Goal: Task Accomplishment & Management: Manage account settings

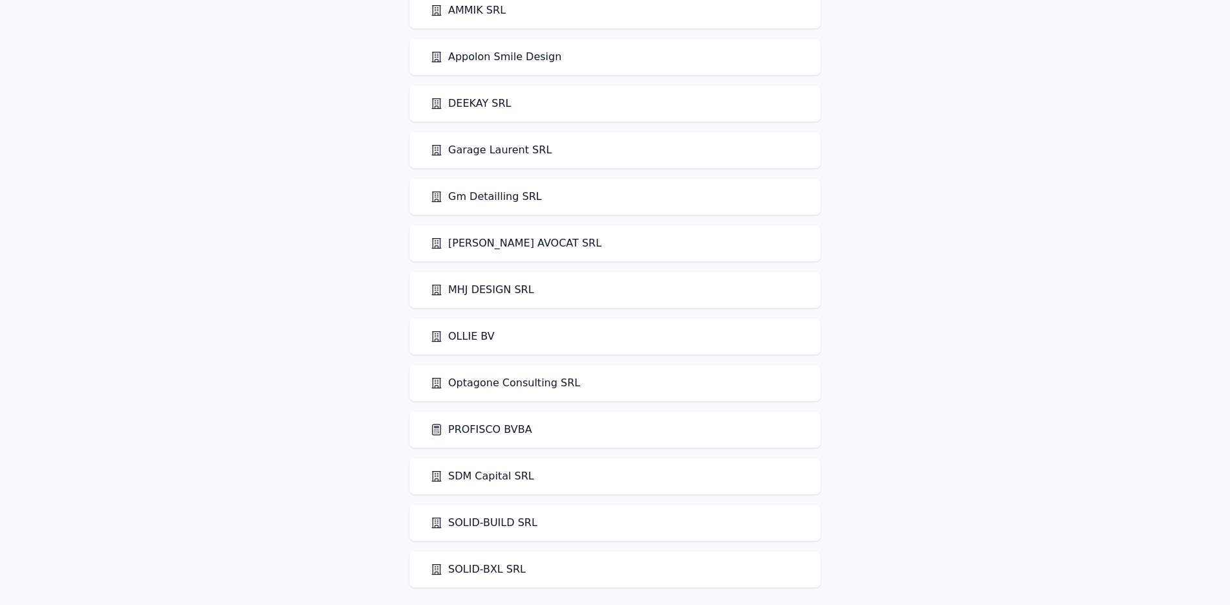
scroll to position [71, 0]
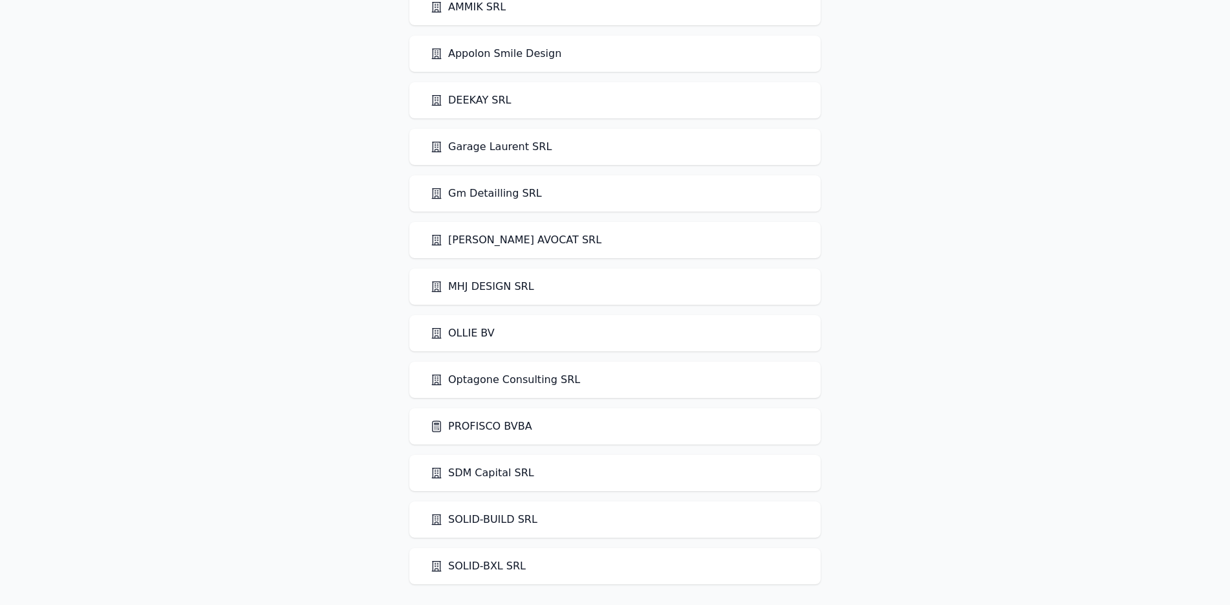
click at [501, 428] on link "PROFISCO BVBA" at bounding box center [481, 427] width 102 height 16
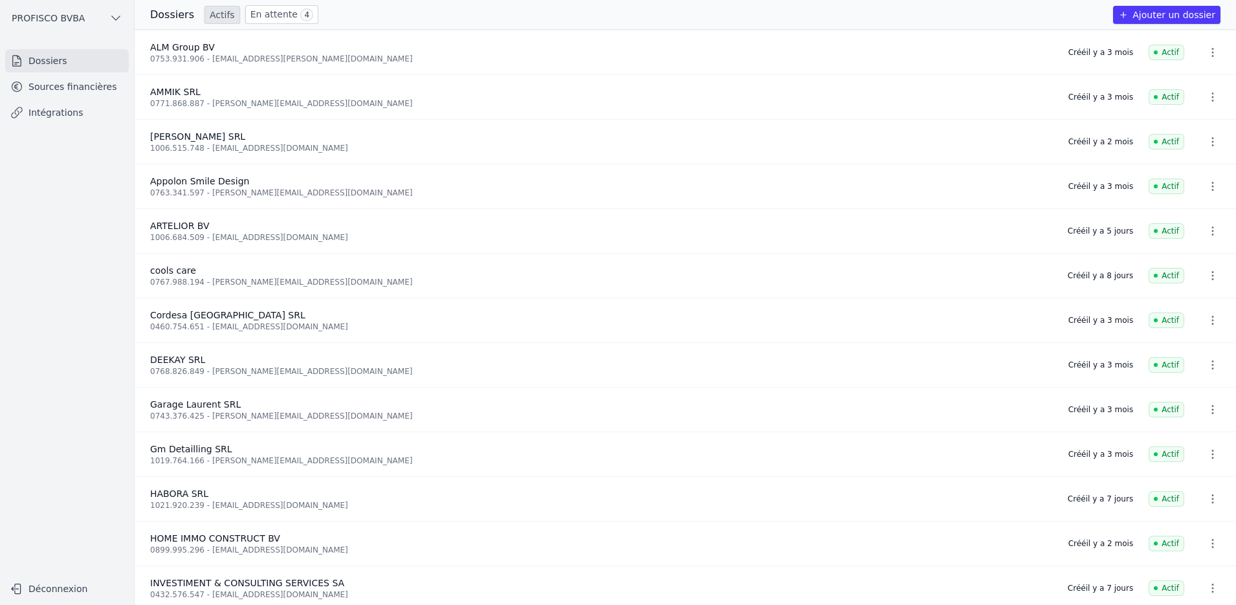
click at [94, 93] on link "Sources financières" at bounding box center [67, 86] width 124 height 23
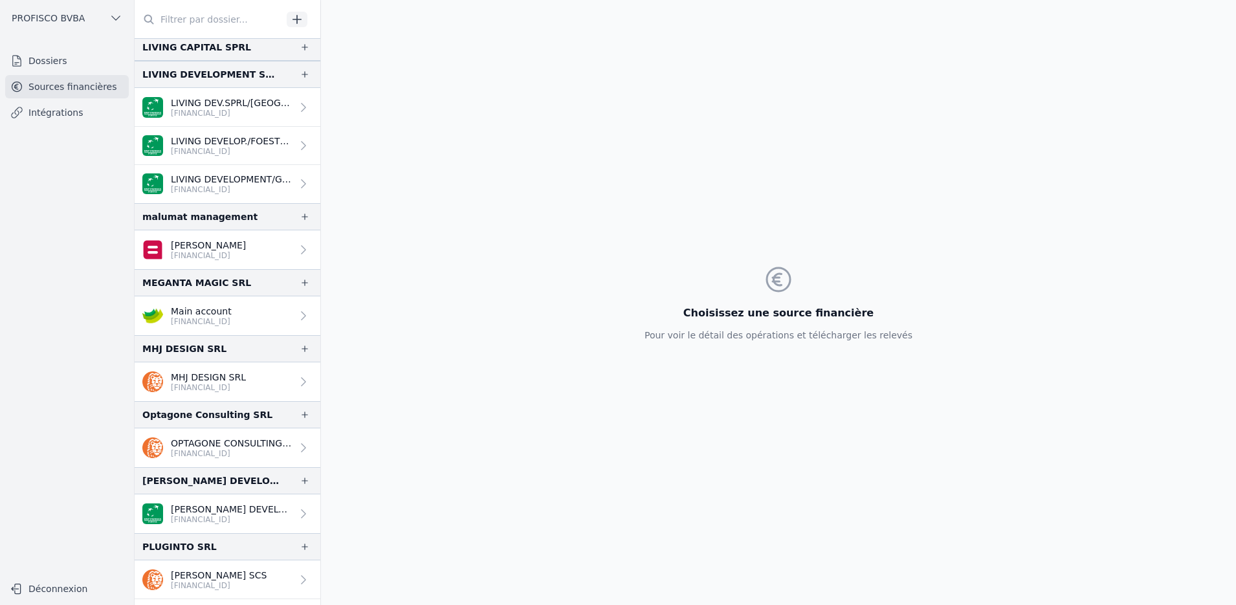
scroll to position [1617, 0]
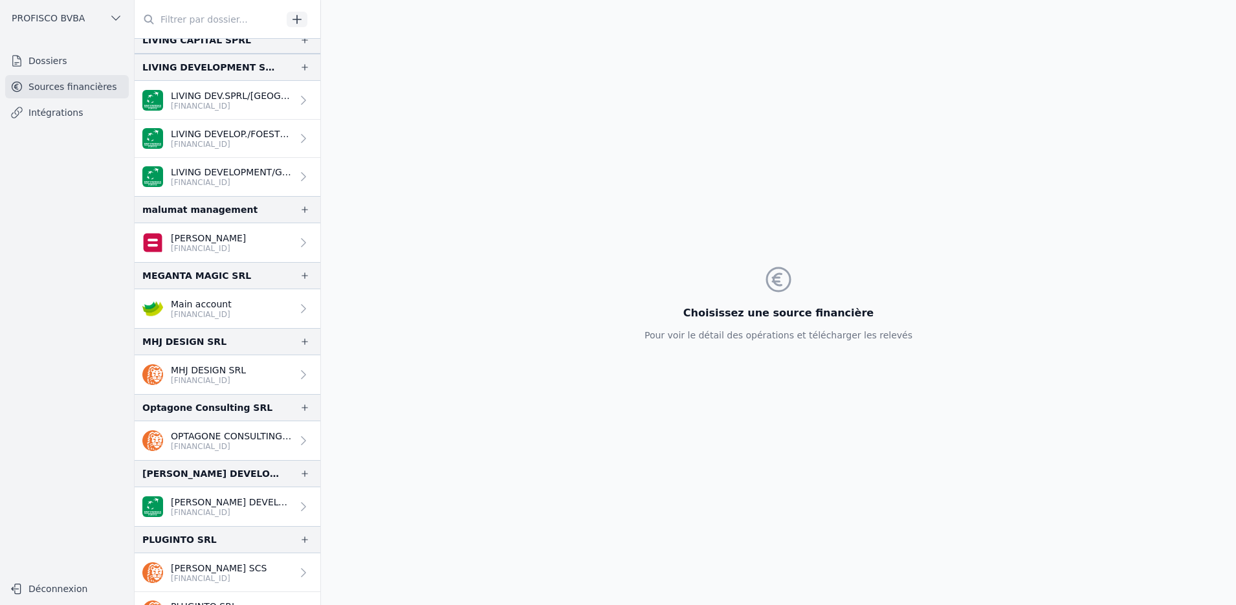
click at [43, 56] on link "Dossiers" at bounding box center [67, 60] width 124 height 23
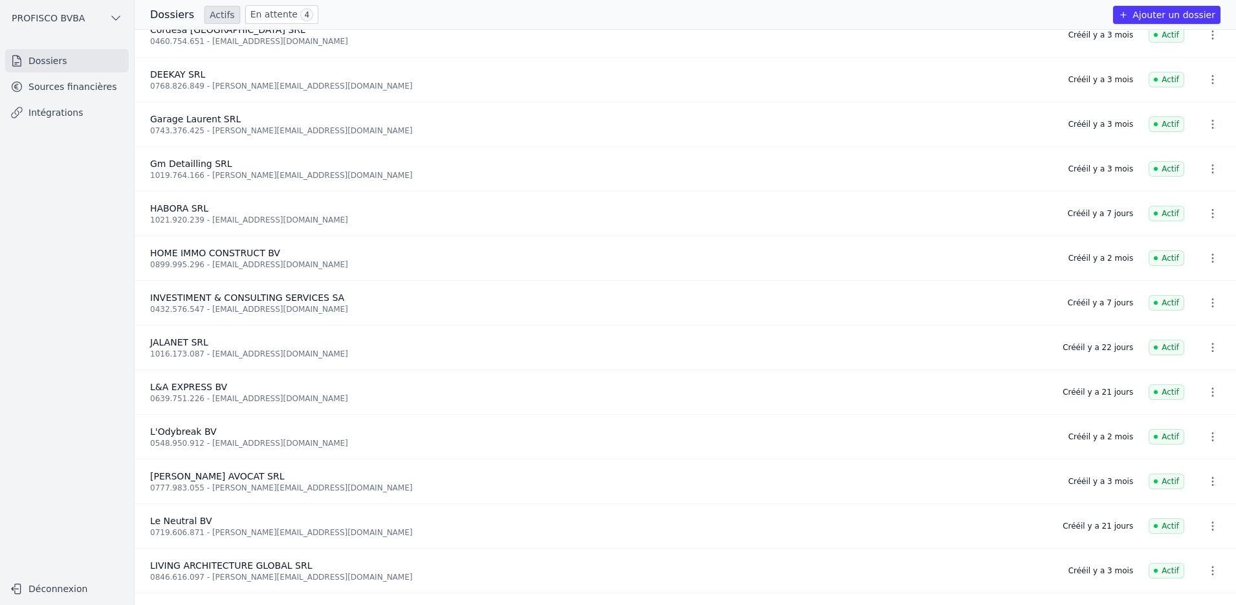
scroll to position [323, 0]
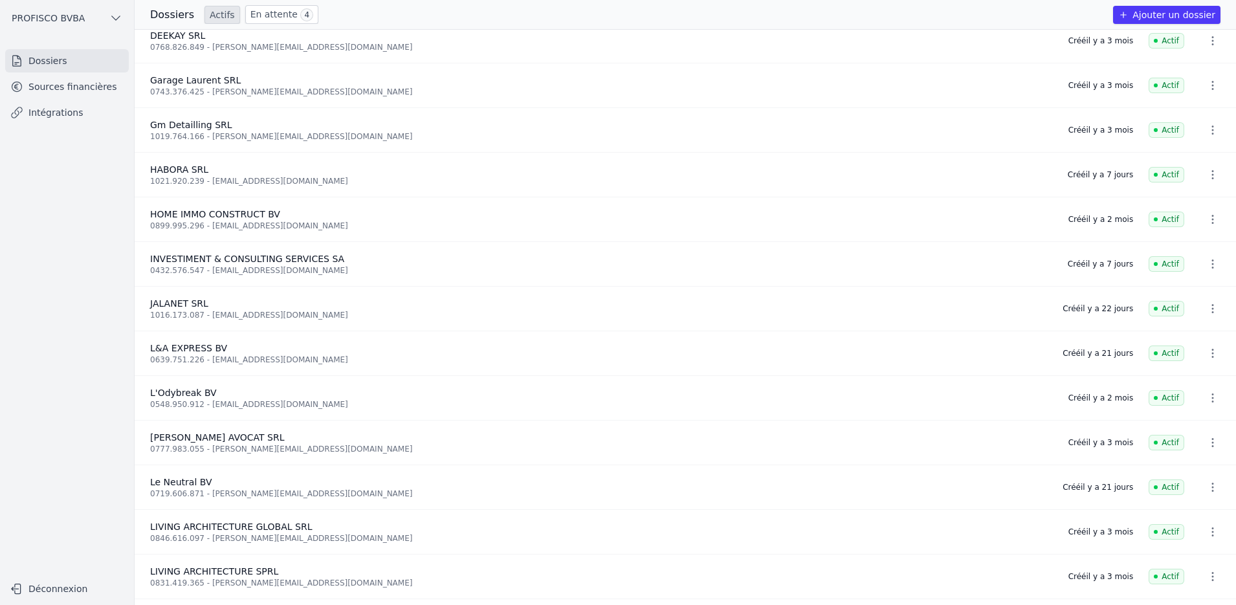
click at [170, 257] on span "INVESTIMENT & CONSULTING SERVICES SA" at bounding box center [247, 259] width 194 height 10
click at [1206, 263] on icon "button" at bounding box center [1212, 263] width 13 height 13
click at [308, 258] on div at bounding box center [618, 302] width 1236 height 605
click at [258, 255] on span "INVESTIMENT & CONSULTING SERVICES SA" at bounding box center [247, 259] width 194 height 10
click at [71, 88] on link "Sources financières" at bounding box center [67, 86] width 124 height 23
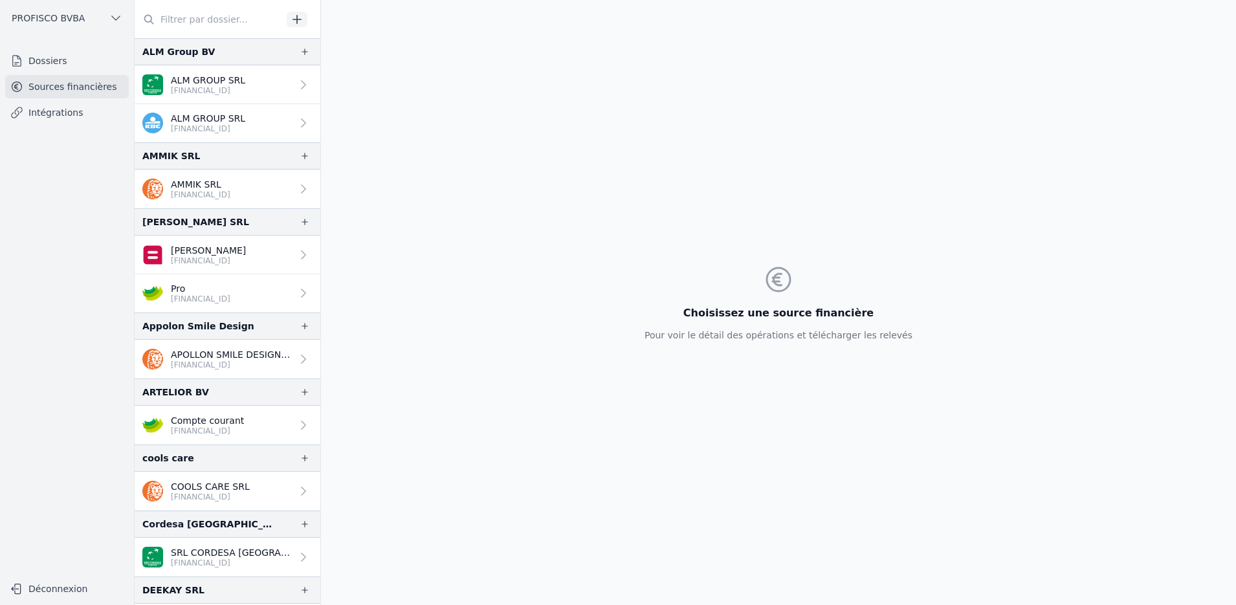
click at [181, 16] on input "text" at bounding box center [208, 19] width 147 height 23
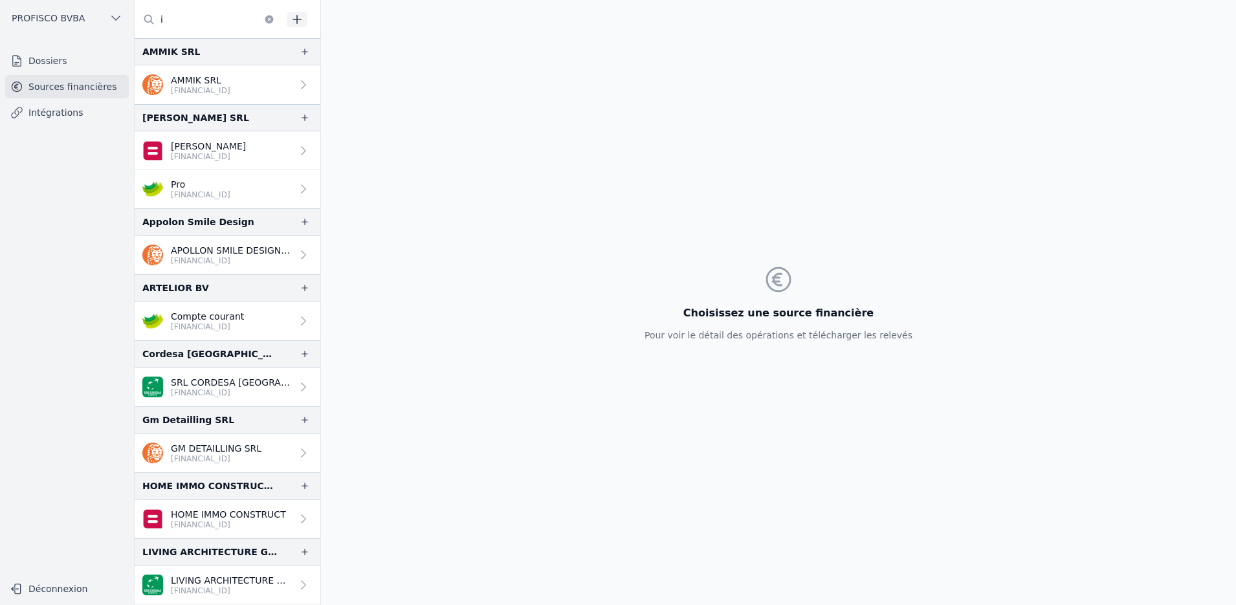
type input "i"
click at [44, 60] on link "Dossiers" at bounding box center [67, 60] width 124 height 23
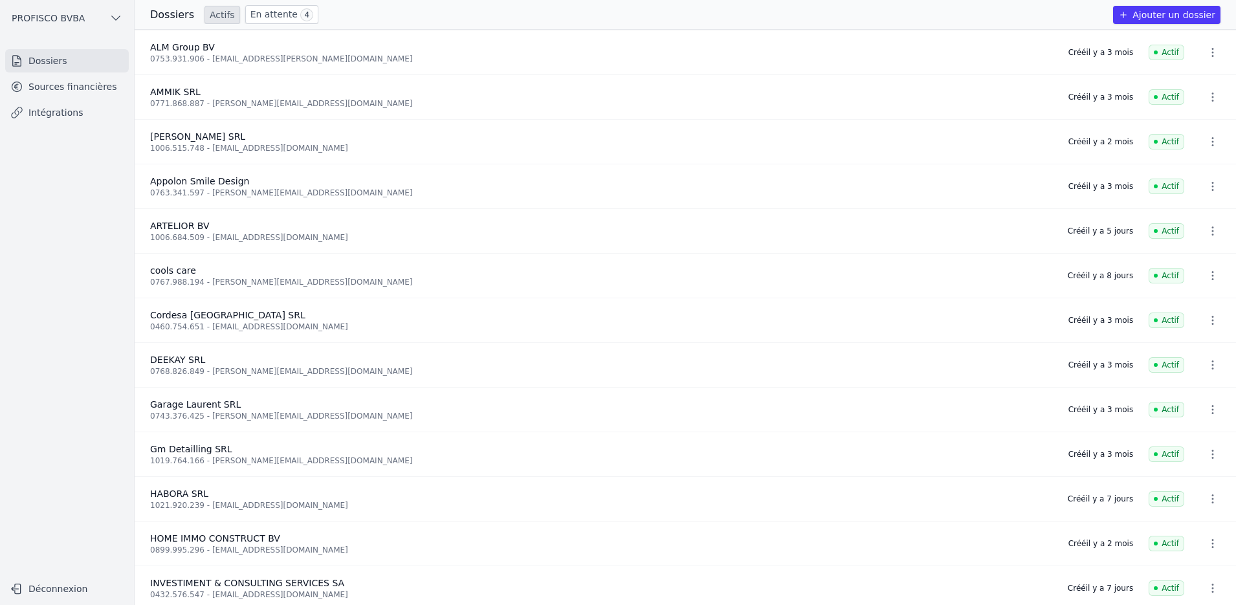
click at [41, 84] on link "Sources financières" at bounding box center [67, 86] width 124 height 23
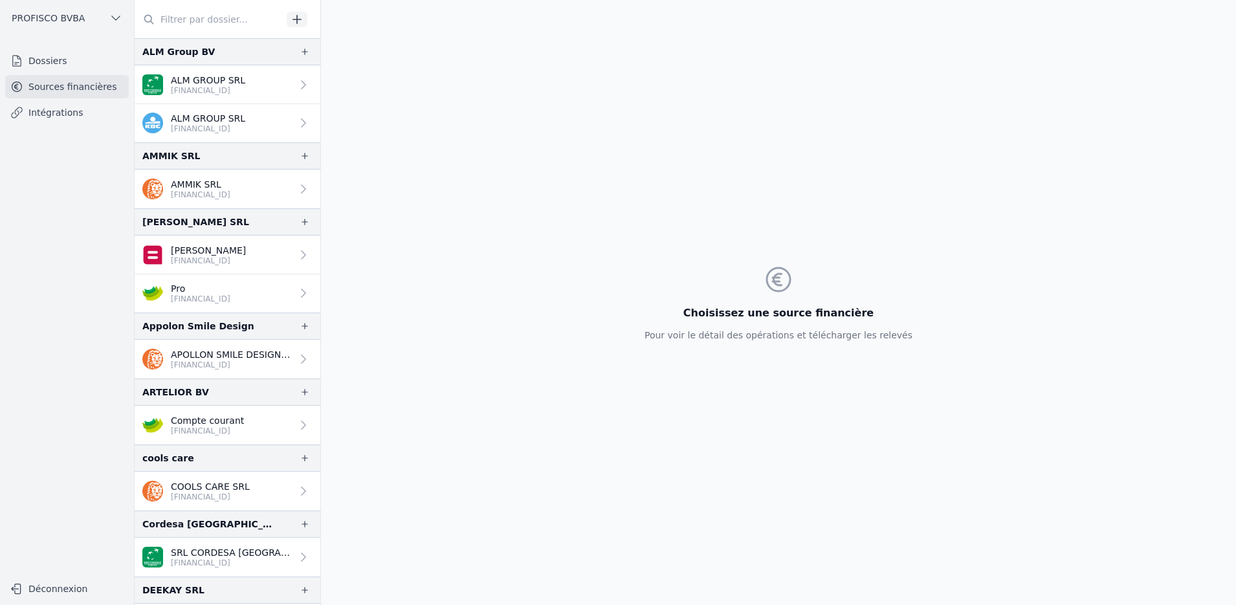
click at [197, 22] on input "text" at bounding box center [208, 19] width 147 height 23
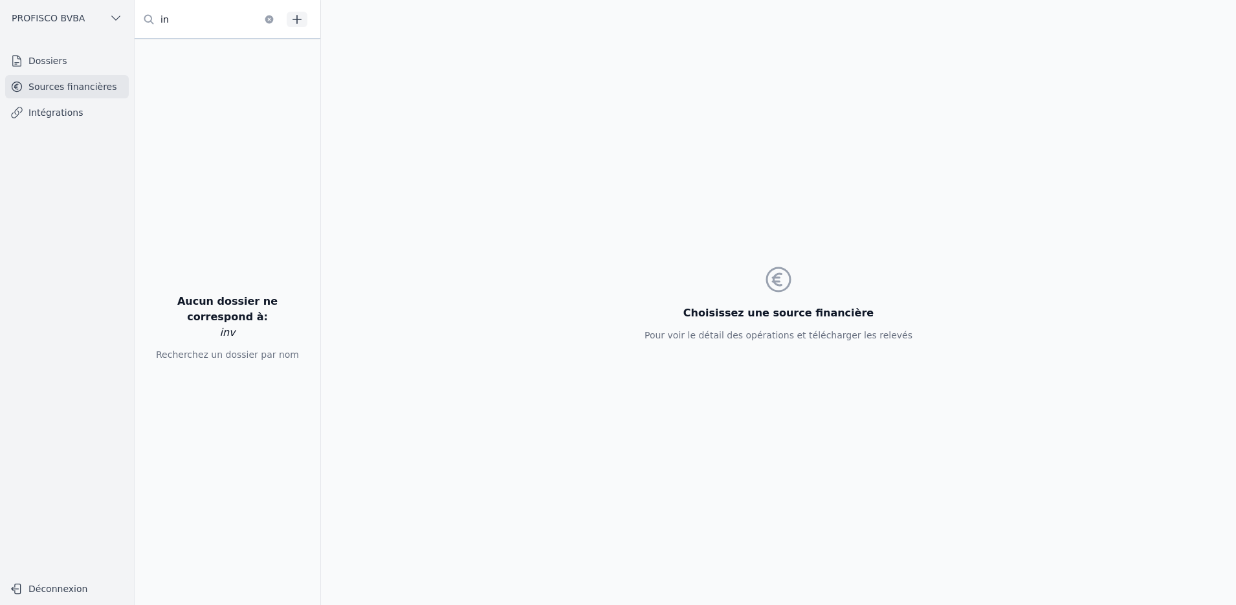
type input "i"
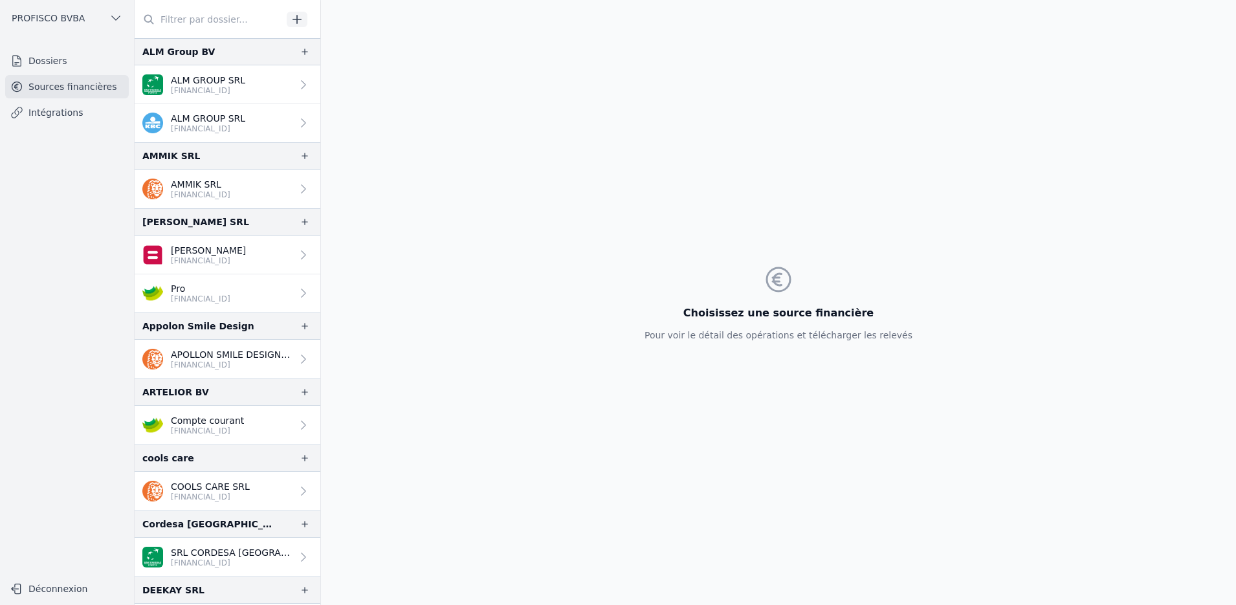
click at [39, 60] on link "Dossiers" at bounding box center [67, 60] width 124 height 23
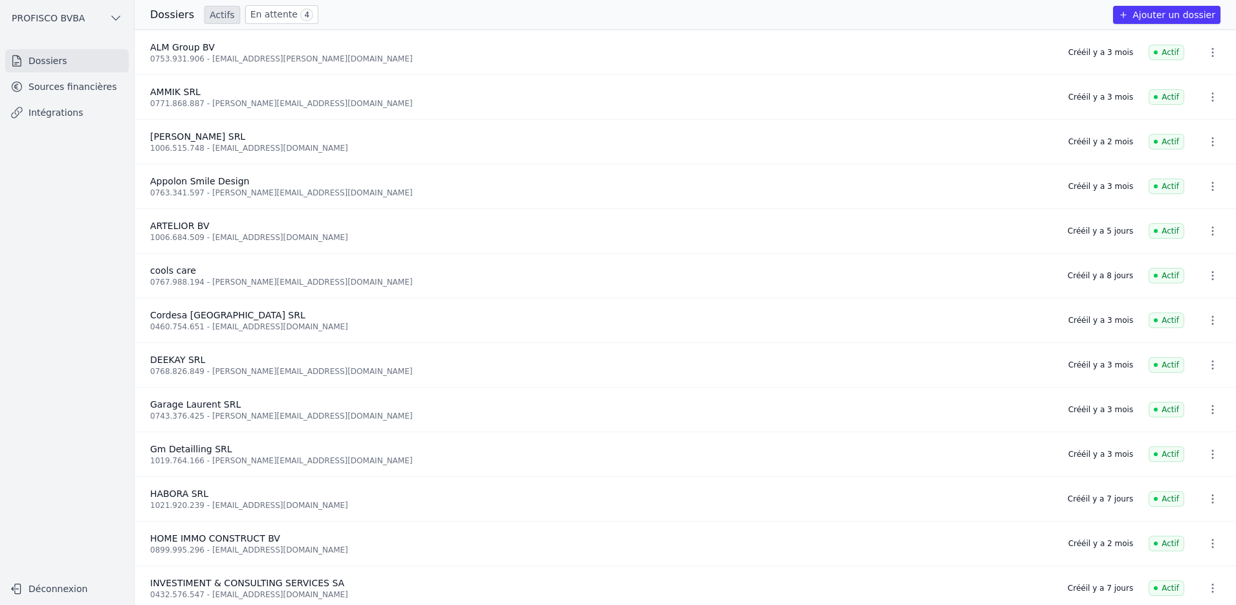
click at [1212, 51] on icon "button" at bounding box center [1213, 52] width 2 height 9
drag, startPoint x: 217, startPoint y: 78, endPoint x: 185, endPoint y: 56, distance: 39.1
click at [215, 78] on div at bounding box center [618, 302] width 1236 height 605
click at [190, 45] on span "ALM Group BV" at bounding box center [182, 47] width 65 height 10
click at [176, 58] on div "0753.931.906 - [EMAIL_ADDRESS][PERSON_NAME][DOMAIN_NAME]" at bounding box center [601, 59] width 902 height 10
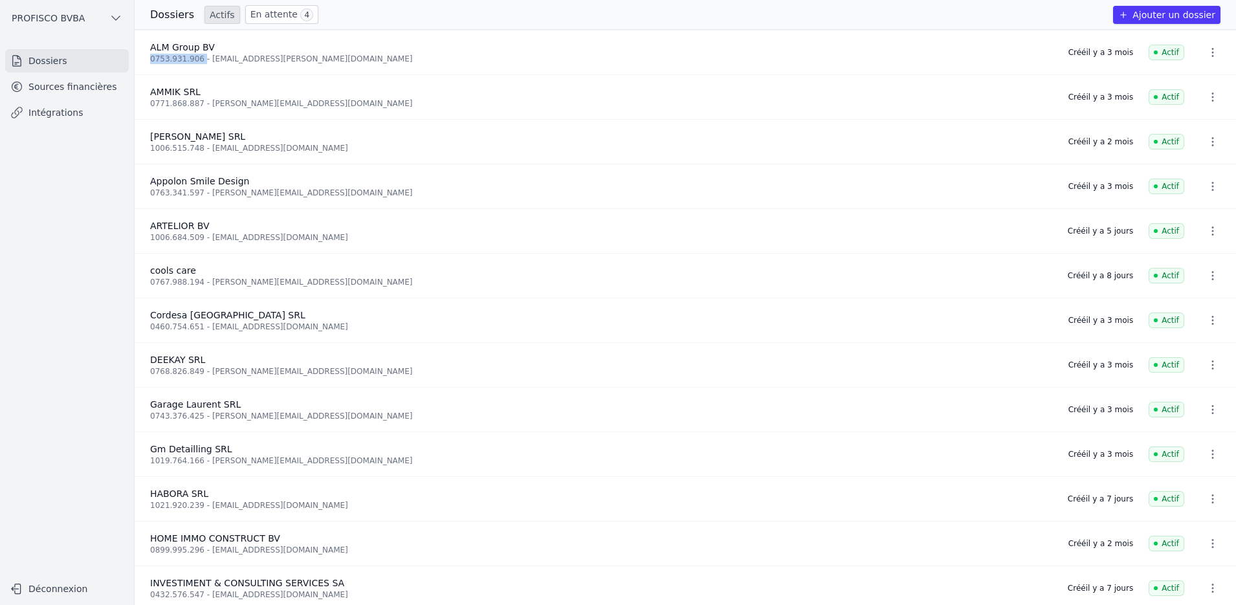
click at [176, 58] on div "0753.931.906 - [EMAIL_ADDRESS][PERSON_NAME][DOMAIN_NAME]" at bounding box center [601, 59] width 902 height 10
click at [241, 413] on div "0743.376.425 - [PERSON_NAME][EMAIL_ADDRESS][DOMAIN_NAME]" at bounding box center [601, 416] width 902 height 10
click at [34, 85] on link "Sources financières" at bounding box center [67, 86] width 124 height 23
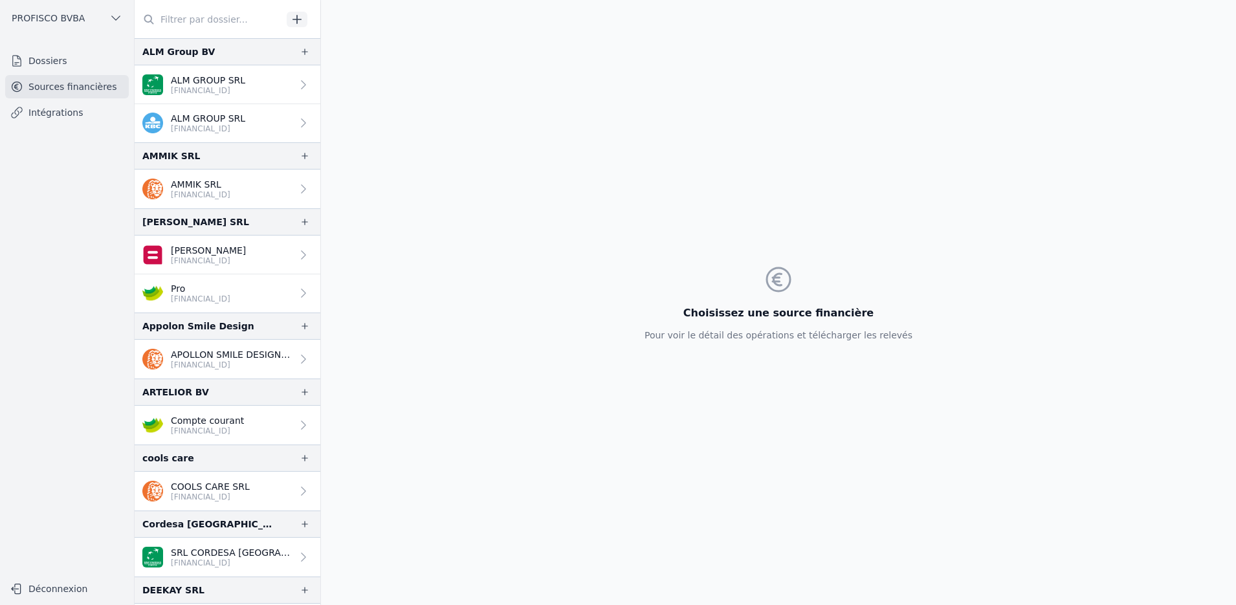
click at [192, 78] on p "ALM GROUP SRL" at bounding box center [208, 80] width 74 height 13
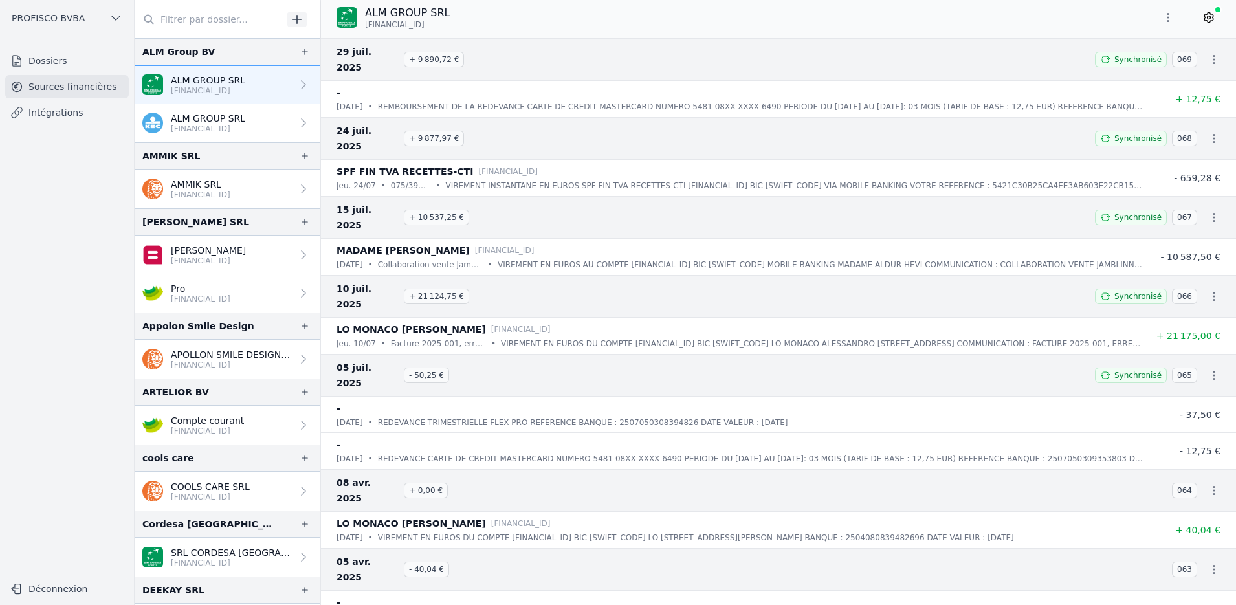
click at [1167, 17] on icon "button" at bounding box center [1168, 17] width 2 height 9
click at [1212, 14] on div at bounding box center [618, 302] width 1236 height 605
click at [1210, 17] on icon at bounding box center [1208, 17] width 3 height 3
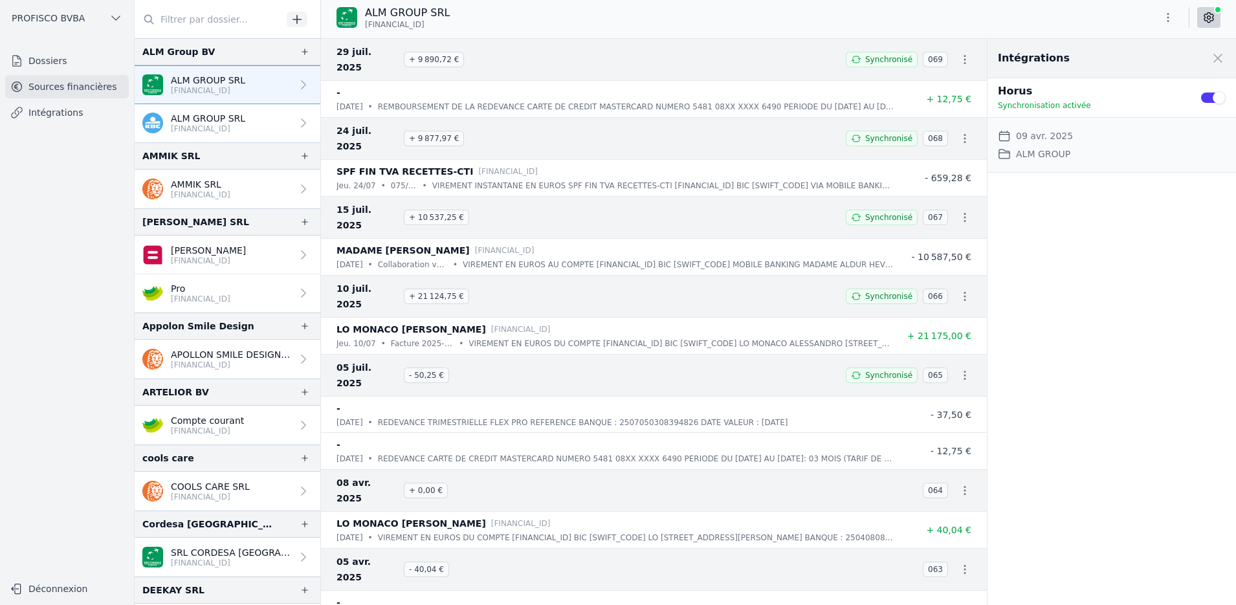
click at [745, 16] on div "ALM GROUP SRL [FINANCIAL_ID]" at bounding box center [778, 17] width 915 height 25
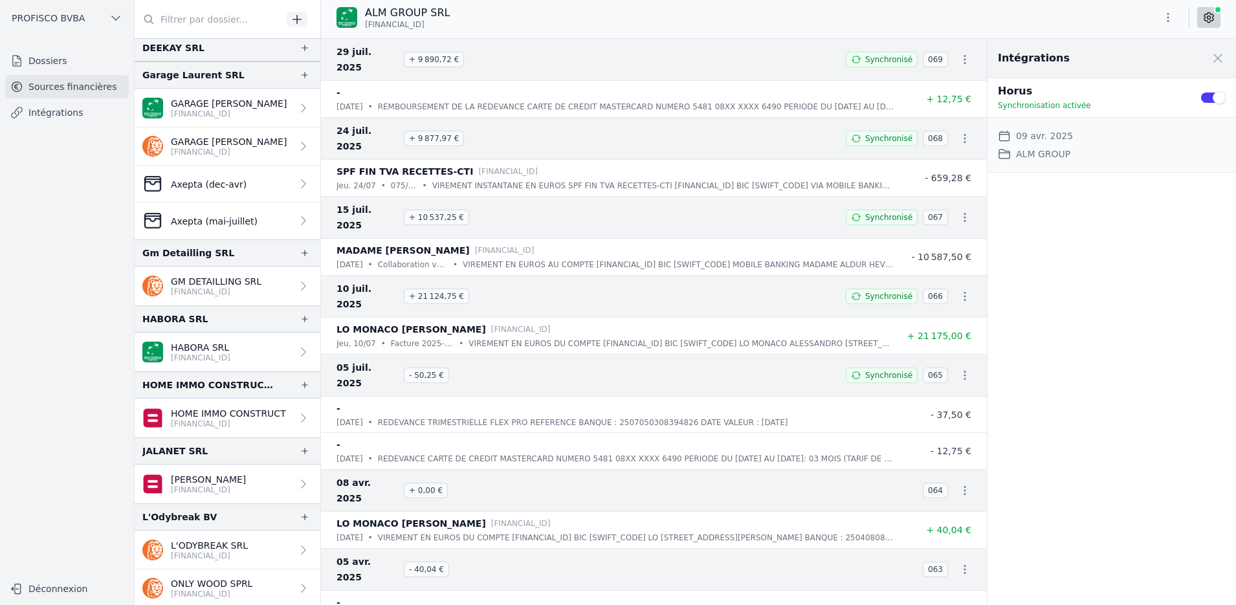
scroll to position [582, 0]
click at [52, 58] on link "Dossiers" at bounding box center [67, 60] width 124 height 23
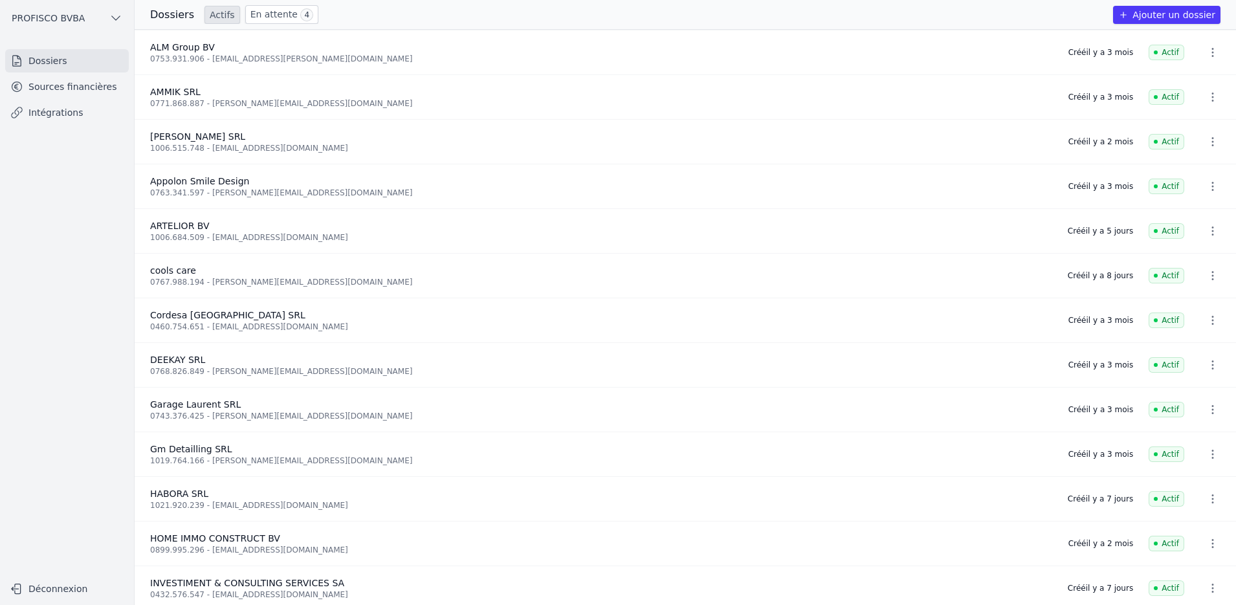
click at [69, 118] on link "Intégrations" at bounding box center [67, 112] width 124 height 23
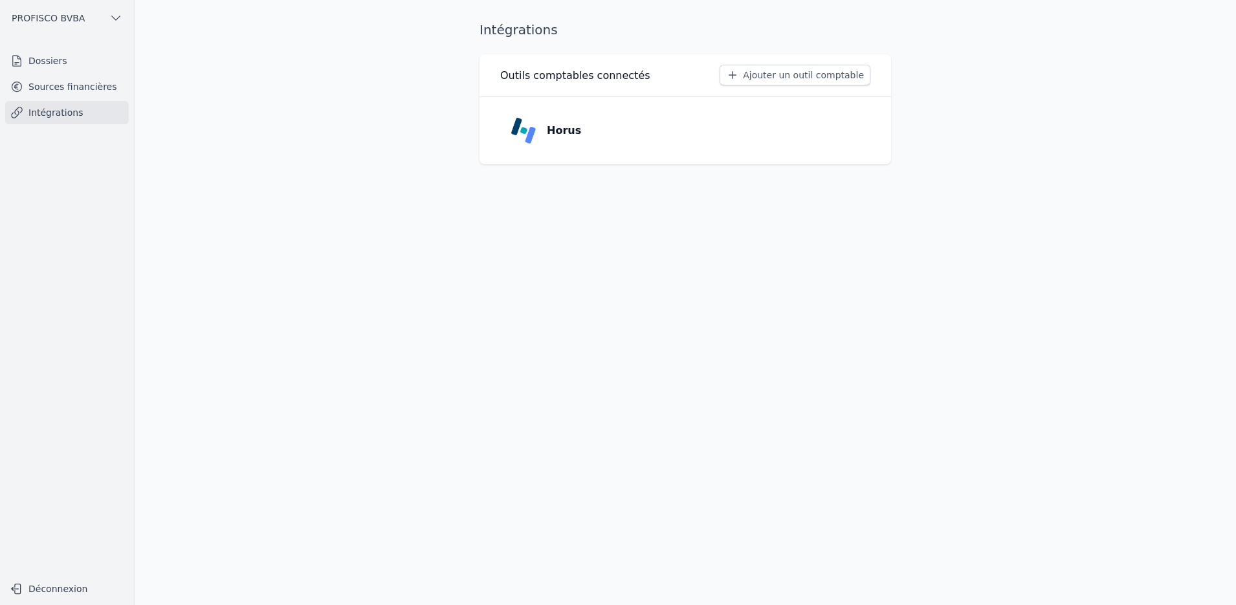
click at [60, 91] on link "Sources financières" at bounding box center [67, 86] width 124 height 23
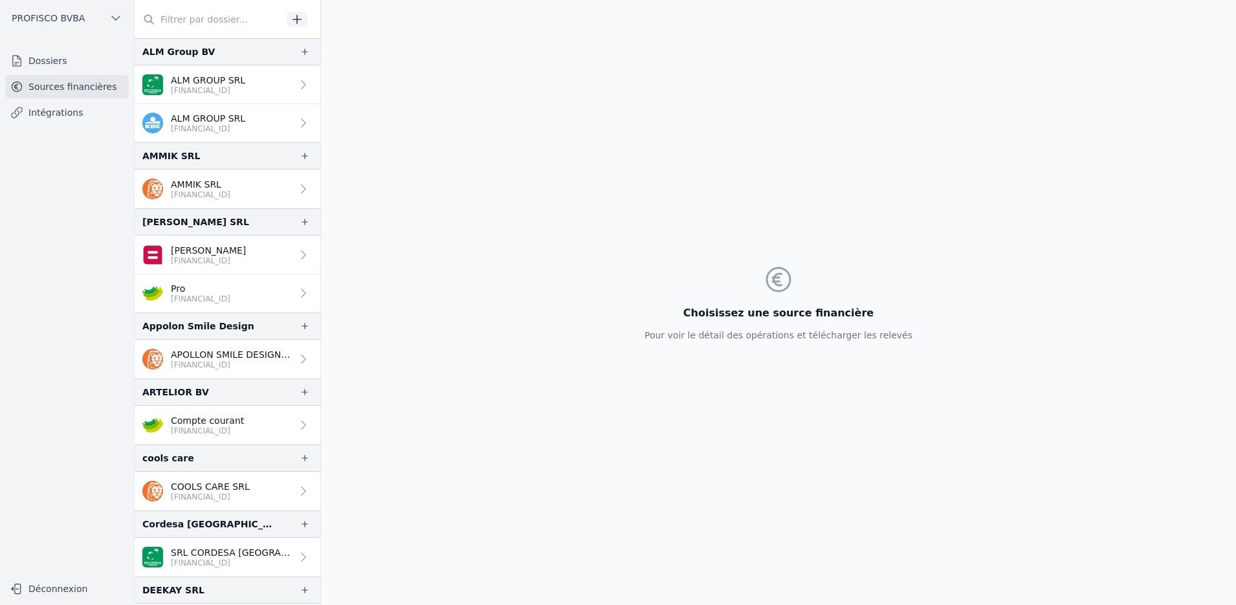
click at [45, 58] on link "Dossiers" at bounding box center [67, 60] width 124 height 23
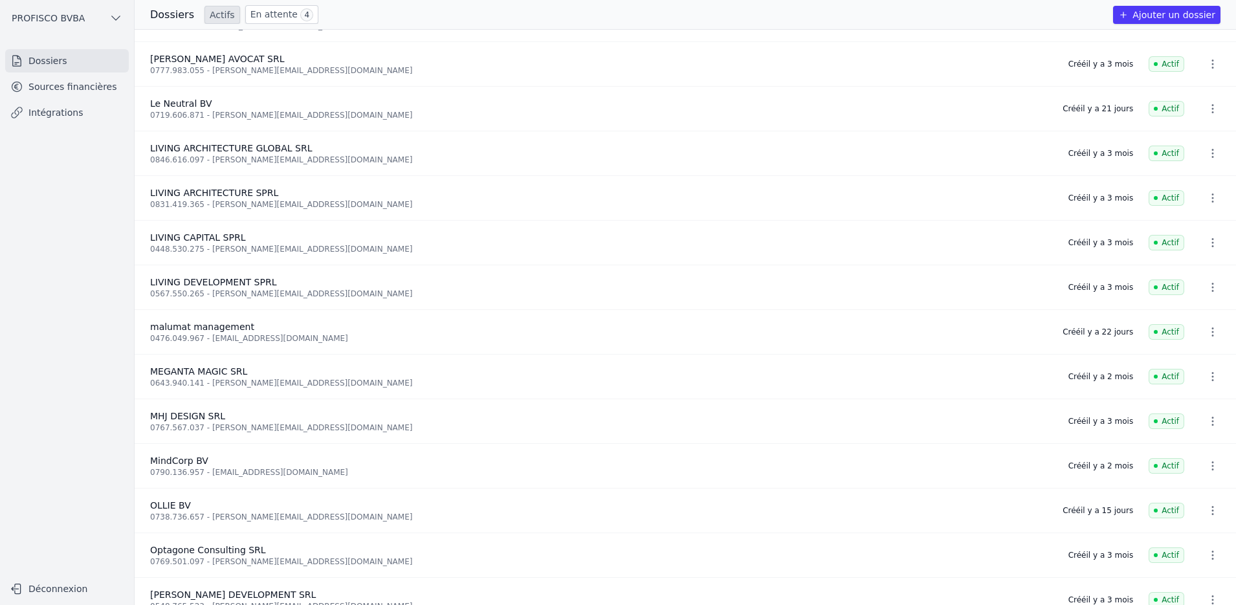
scroll to position [712, 0]
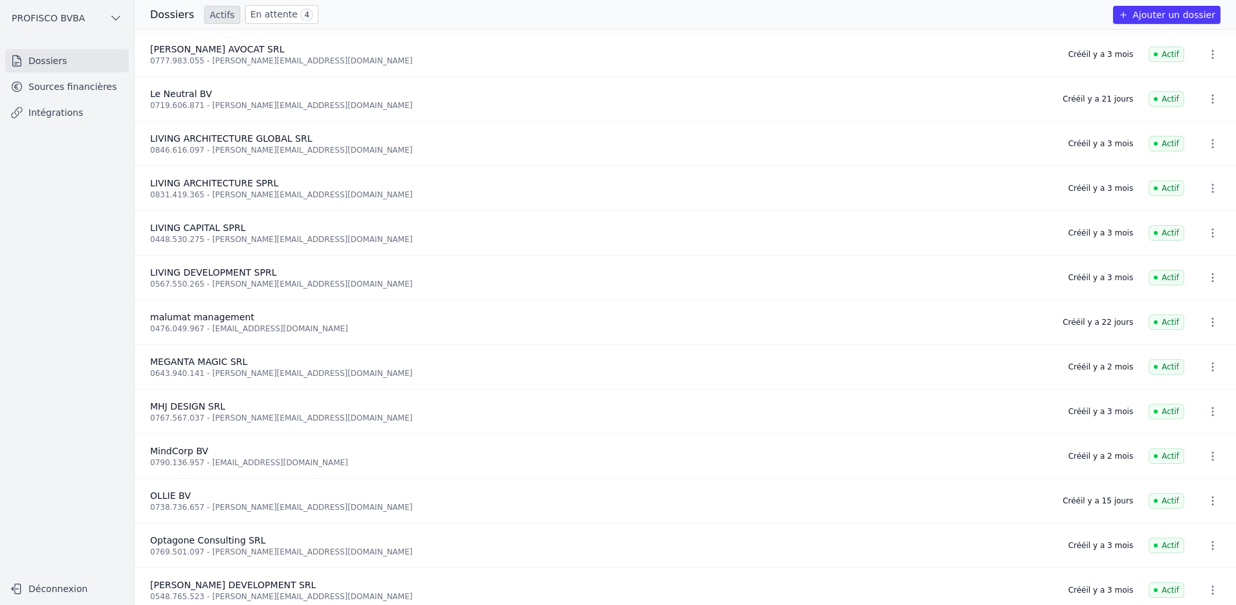
click at [177, 494] on span "OLLIE BV" at bounding box center [170, 495] width 41 height 10
click at [1206, 494] on icon "button" at bounding box center [1212, 500] width 13 height 13
click at [491, 501] on div at bounding box center [618, 302] width 1236 height 605
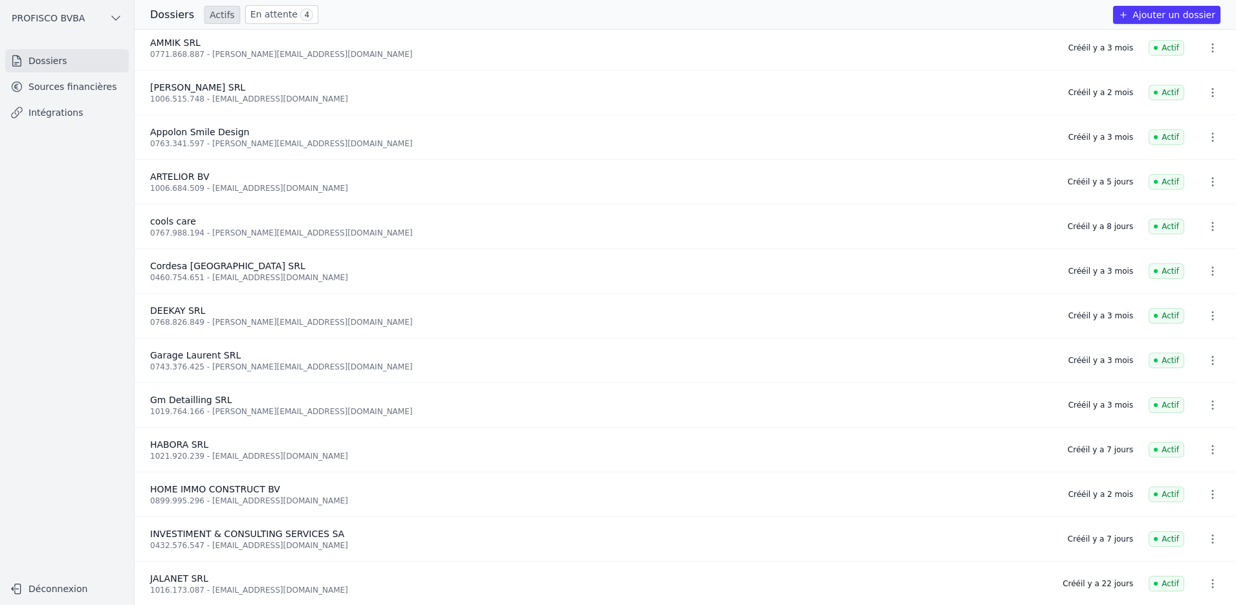
scroll to position [0, 0]
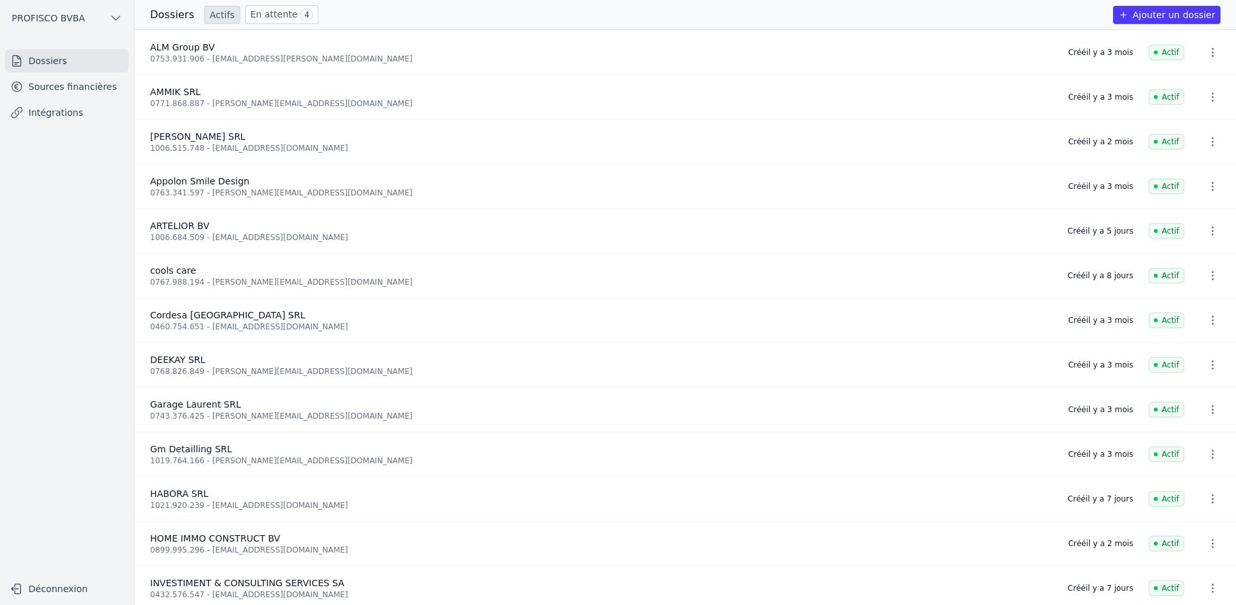
click at [85, 86] on link "Sources financières" at bounding box center [67, 86] width 124 height 23
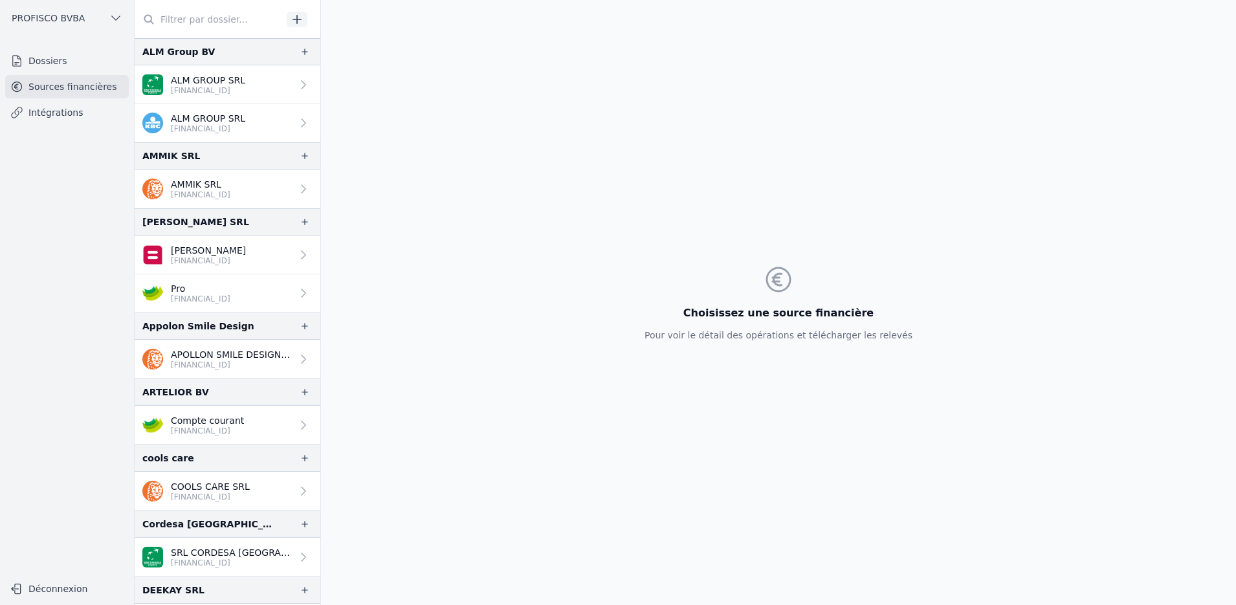
click at [297, 421] on icon at bounding box center [303, 425] width 13 height 13
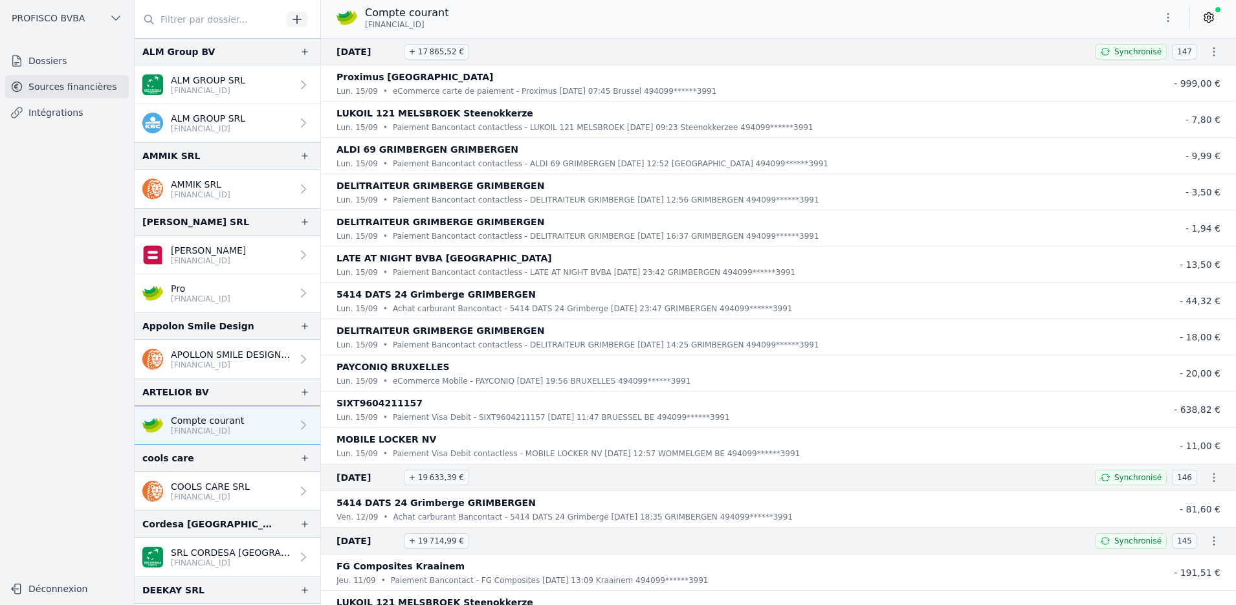
click at [1212, 19] on icon at bounding box center [1208, 17] width 13 height 13
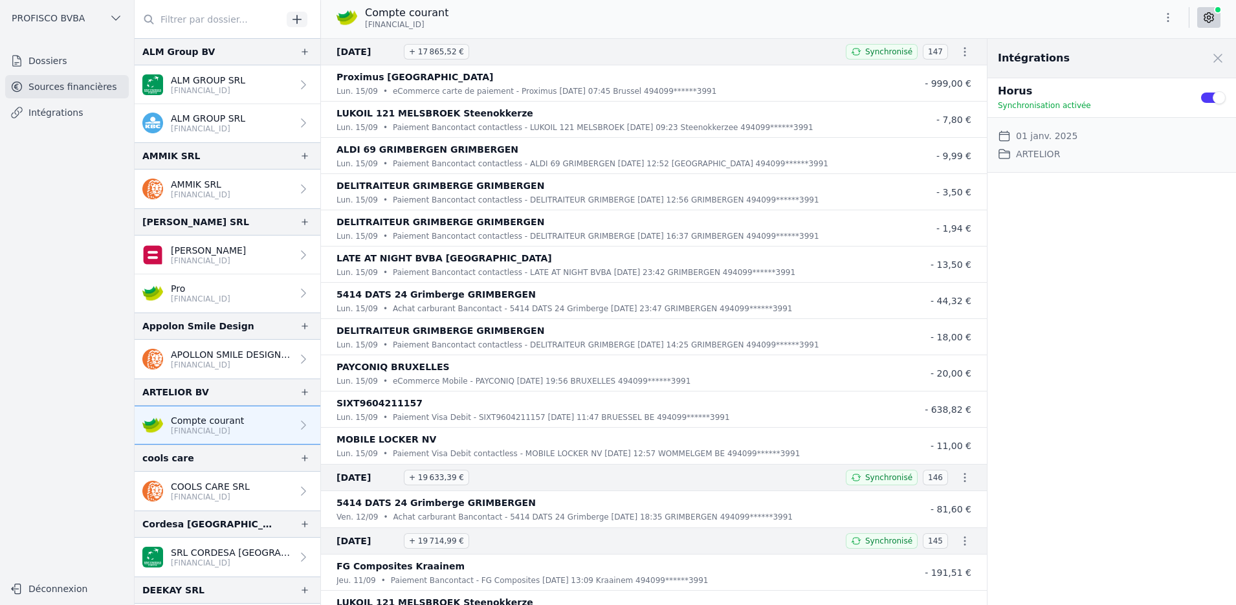
click at [1193, 257] on div "Intégrations Close panel Horus Synchronisation activée Use setting Date de débu…" at bounding box center [1111, 322] width 248 height 566
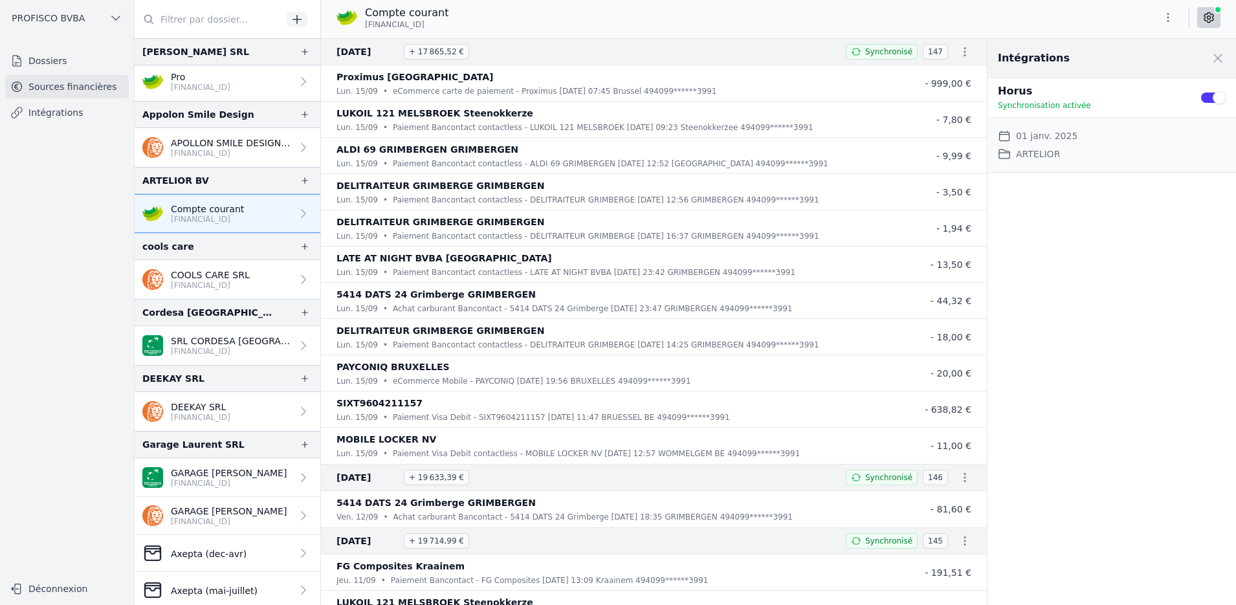
scroll to position [259, 0]
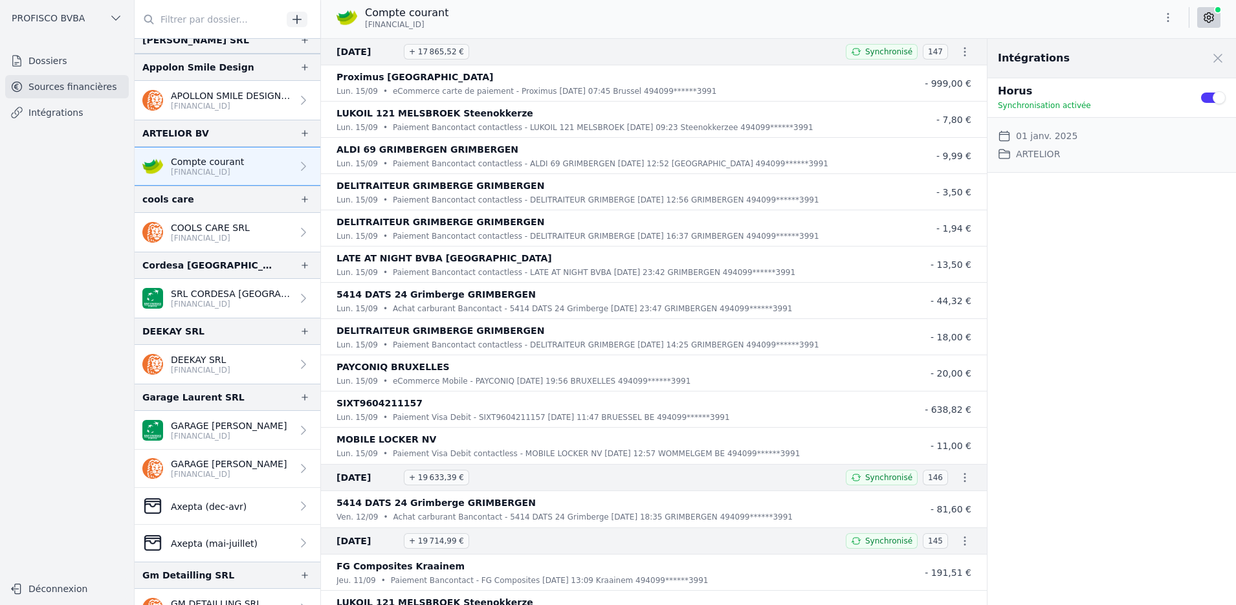
click at [204, 223] on p "COOLS CARE SRL" at bounding box center [210, 227] width 79 height 13
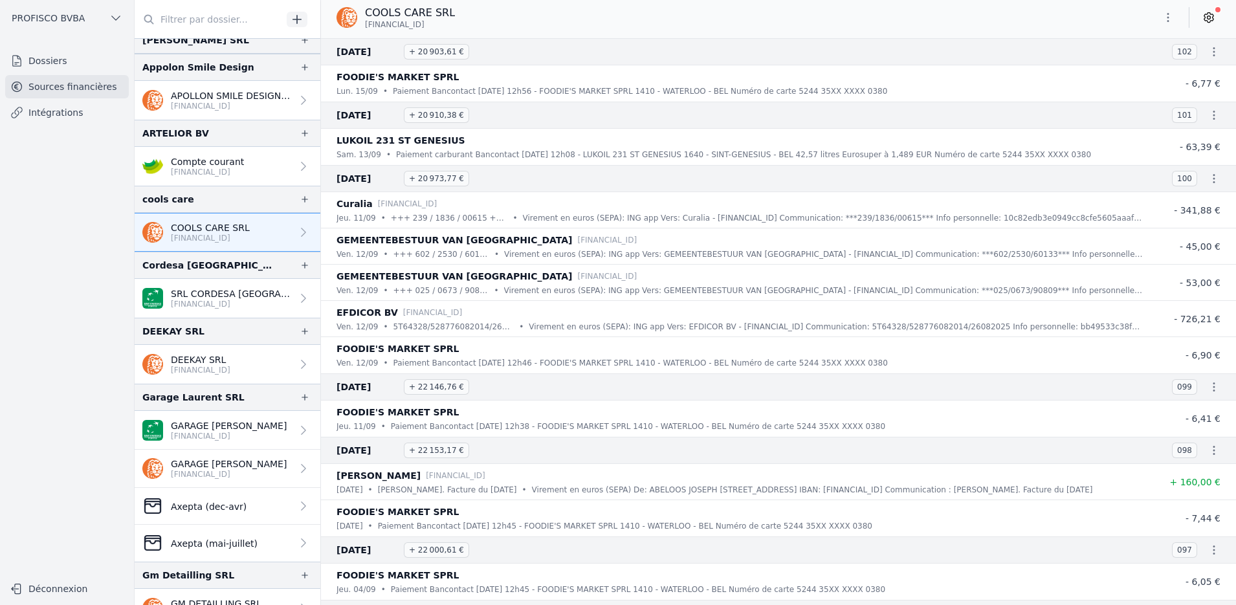
click at [1217, 17] on link at bounding box center [1208, 17] width 23 height 21
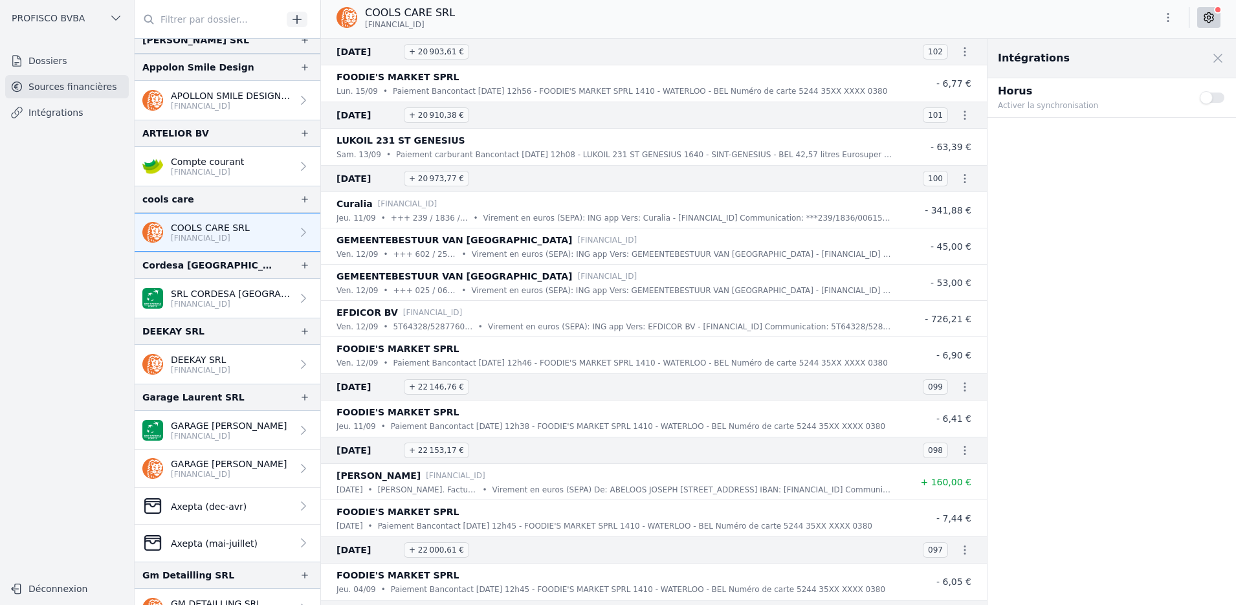
click at [1205, 96] on button "Use setting" at bounding box center [1212, 97] width 26 height 13
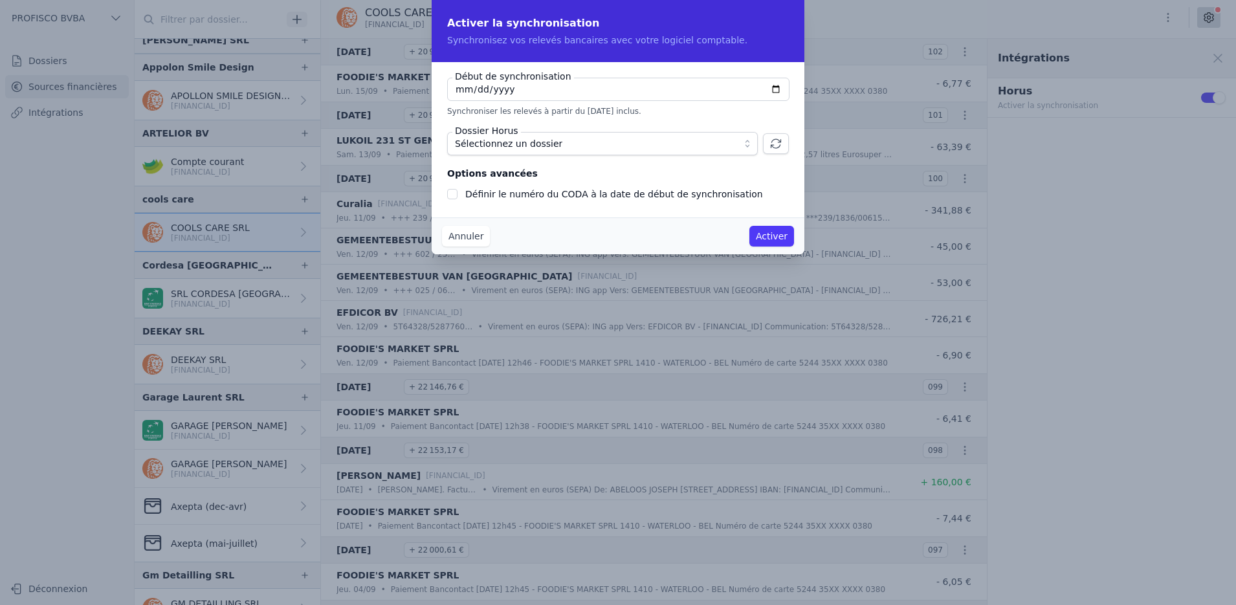
click at [463, 237] on button "Annuler" at bounding box center [466, 236] width 48 height 21
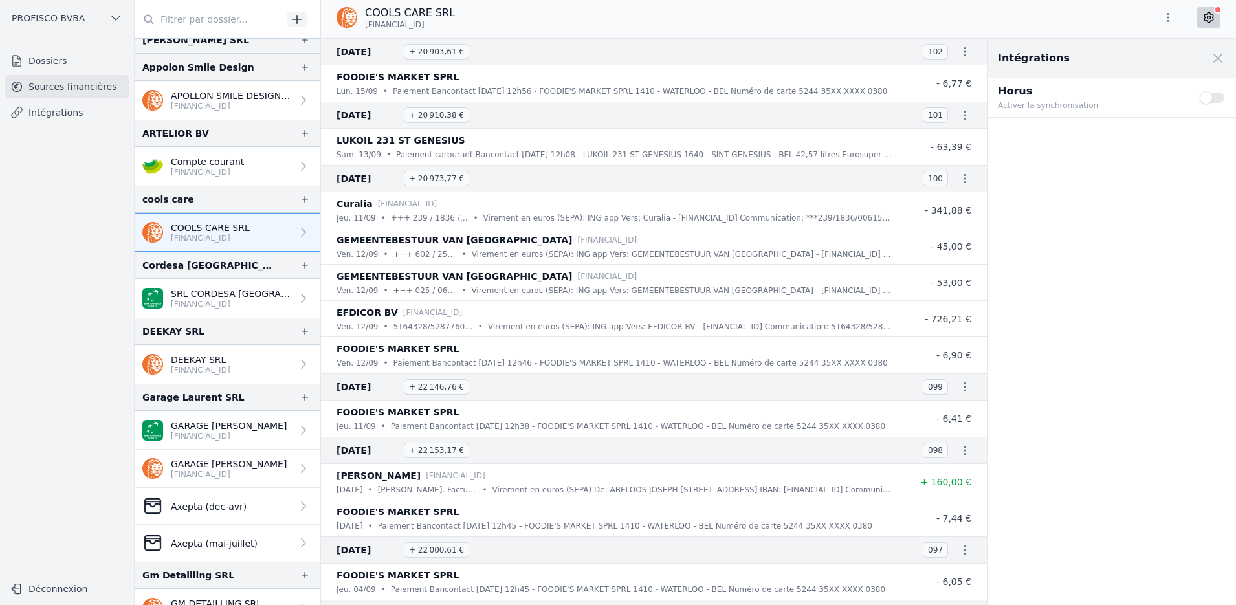
click at [463, 237] on p "GEMEENTEBESTUUR VAN [GEOGRAPHIC_DATA]" at bounding box center [454, 240] width 236 height 16
click at [464, 237] on p "GEMEENTEBESTUUR VAN [GEOGRAPHIC_DATA]" at bounding box center [454, 240] width 236 height 16
click at [79, 279] on nav "Dossiers Sources financières Intégrations" at bounding box center [66, 307] width 113 height 516
click at [1207, 98] on button "Use setting" at bounding box center [1212, 97] width 26 height 13
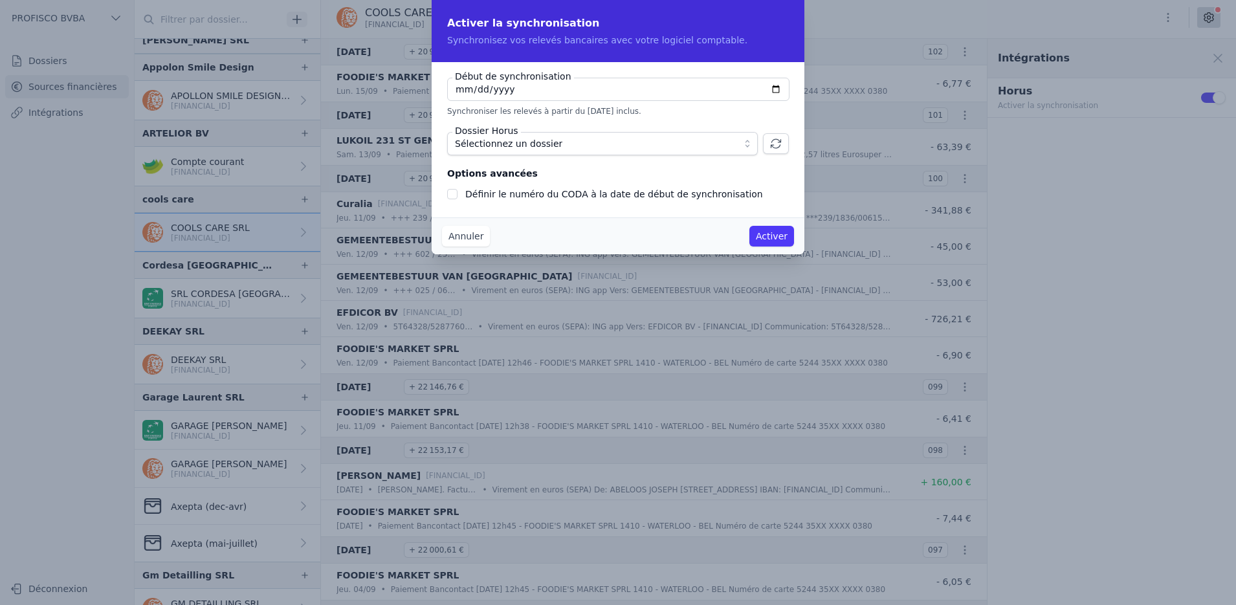
click at [575, 138] on span "Sélectionnez un dossier" at bounding box center [593, 144] width 277 height 16
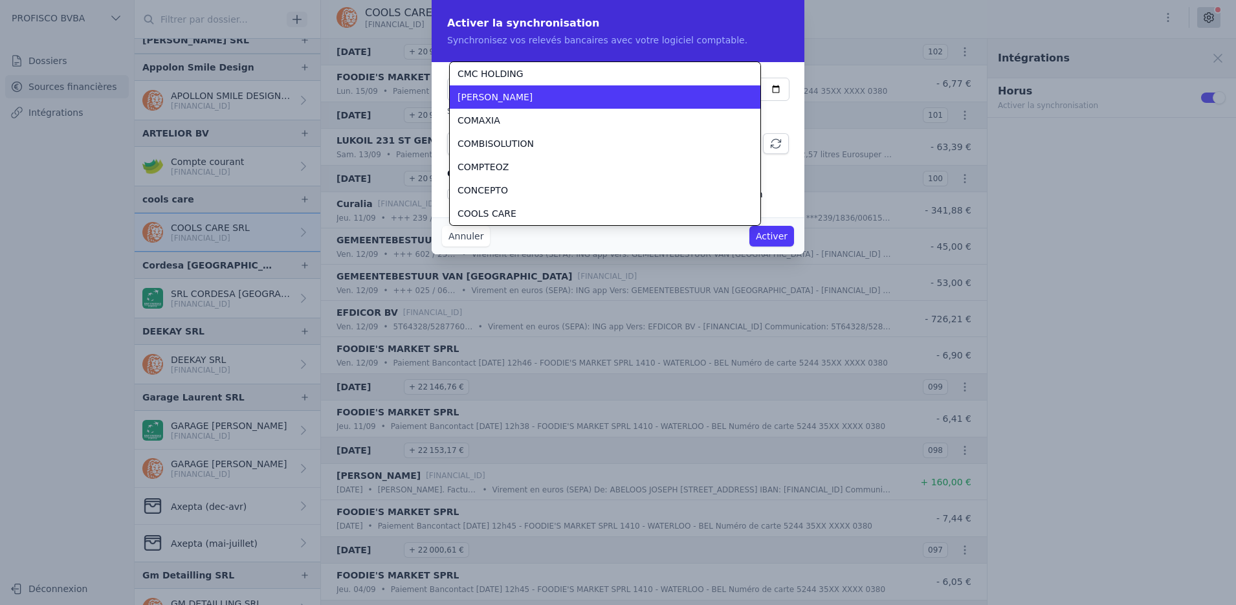
scroll to position [1025, 0]
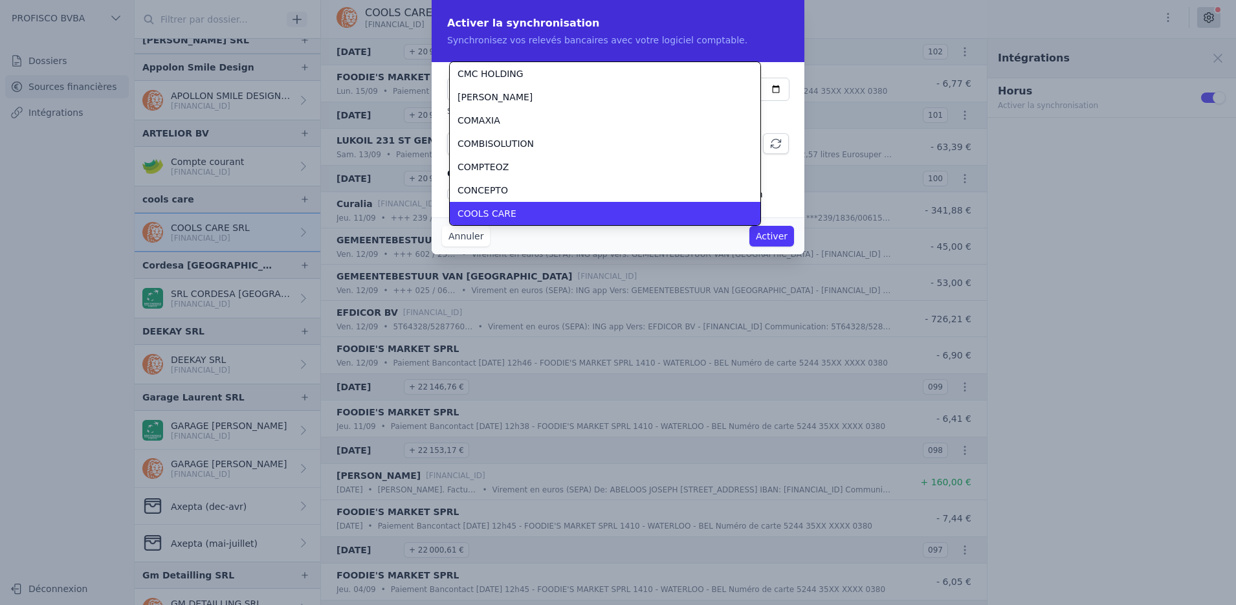
click at [497, 213] on span "COOLS CARE" at bounding box center [486, 213] width 59 height 13
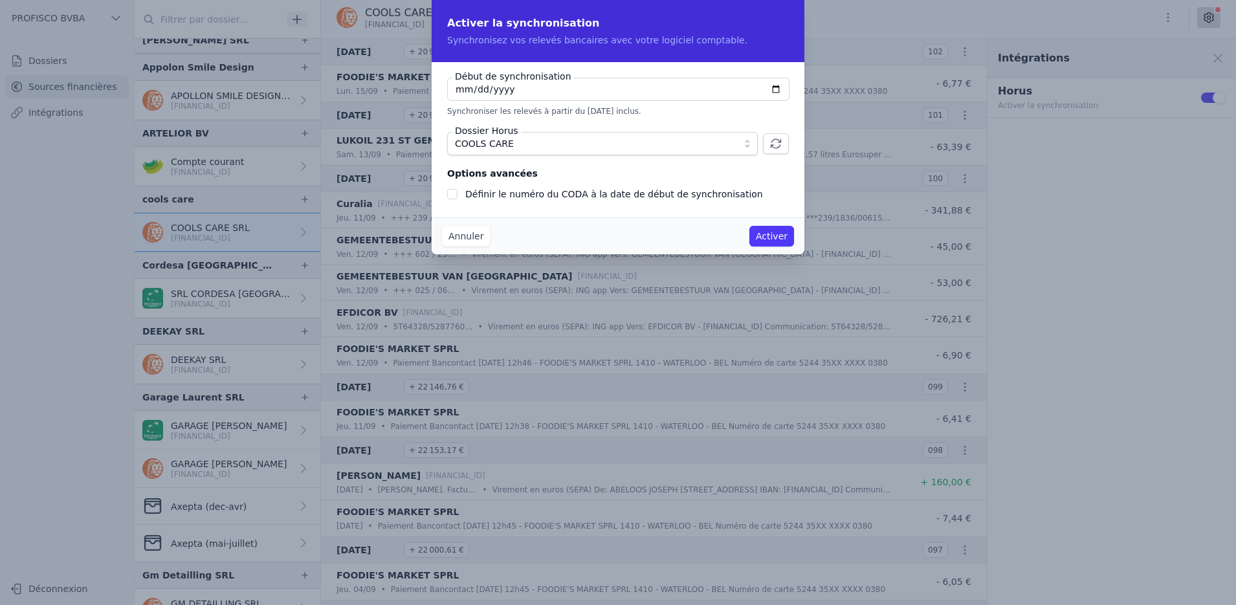
checkbox input "false"
click at [512, 89] on input "[DATE]" at bounding box center [618, 89] width 342 height 23
type input "[DATE]"
click at [765, 234] on button "Activer" at bounding box center [771, 236] width 45 height 21
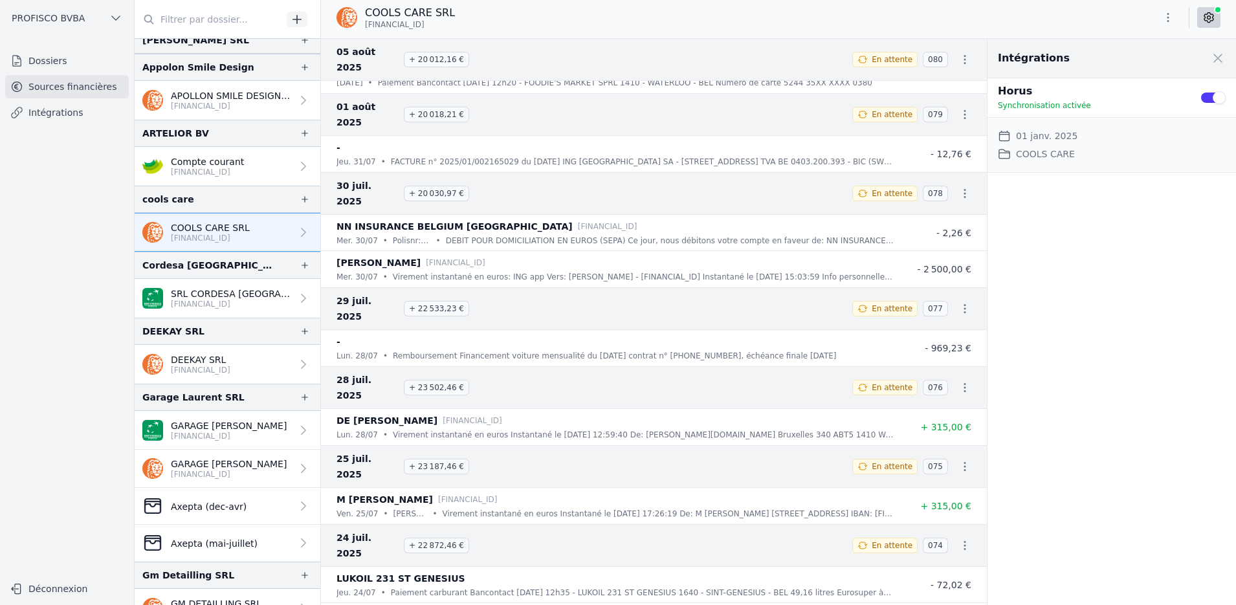
scroll to position [1876, 0]
